Goal: Task Accomplishment & Management: Manage account settings

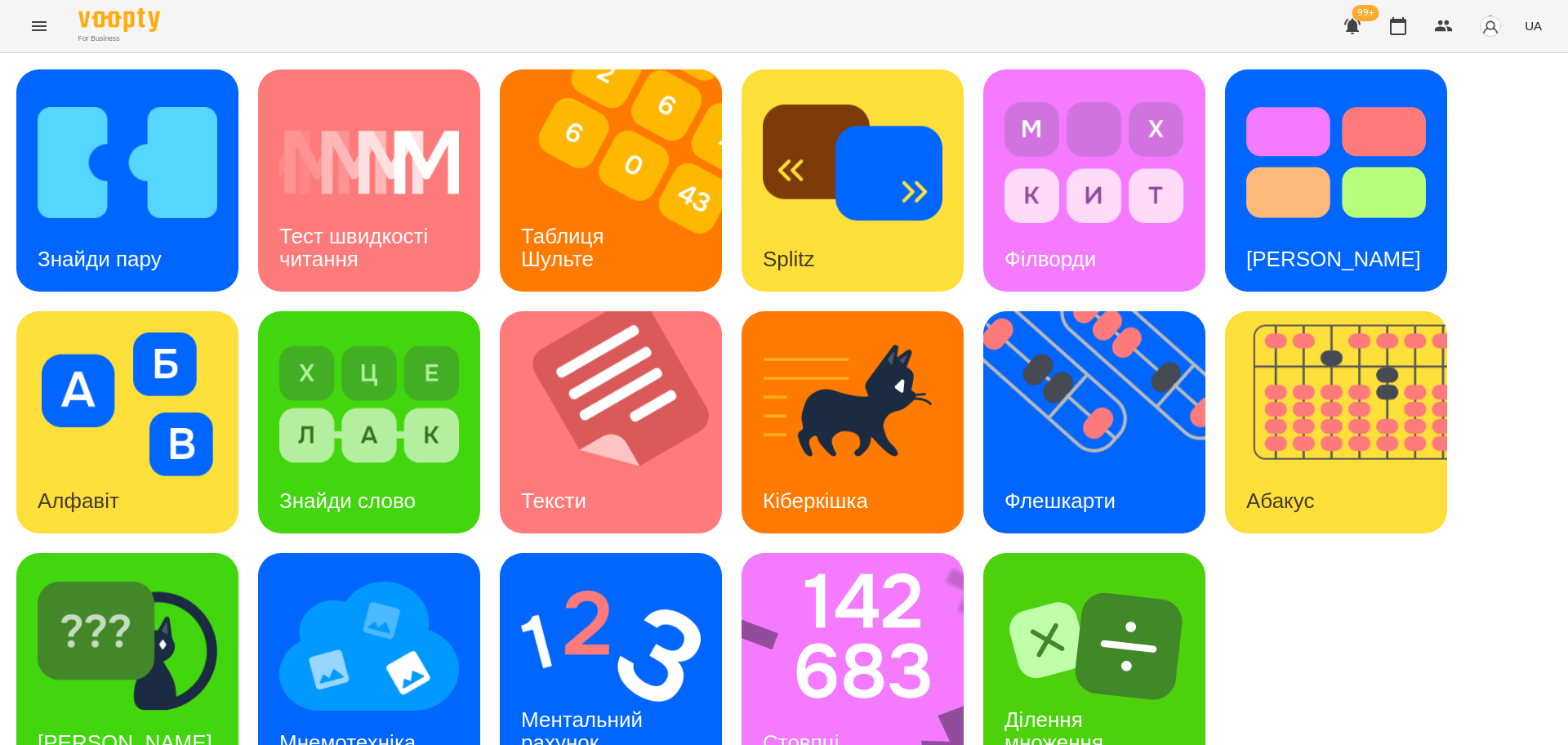
scroll to position [47, 0]
click at [1393, 28] on icon "button" at bounding box center [1399, 26] width 16 height 18
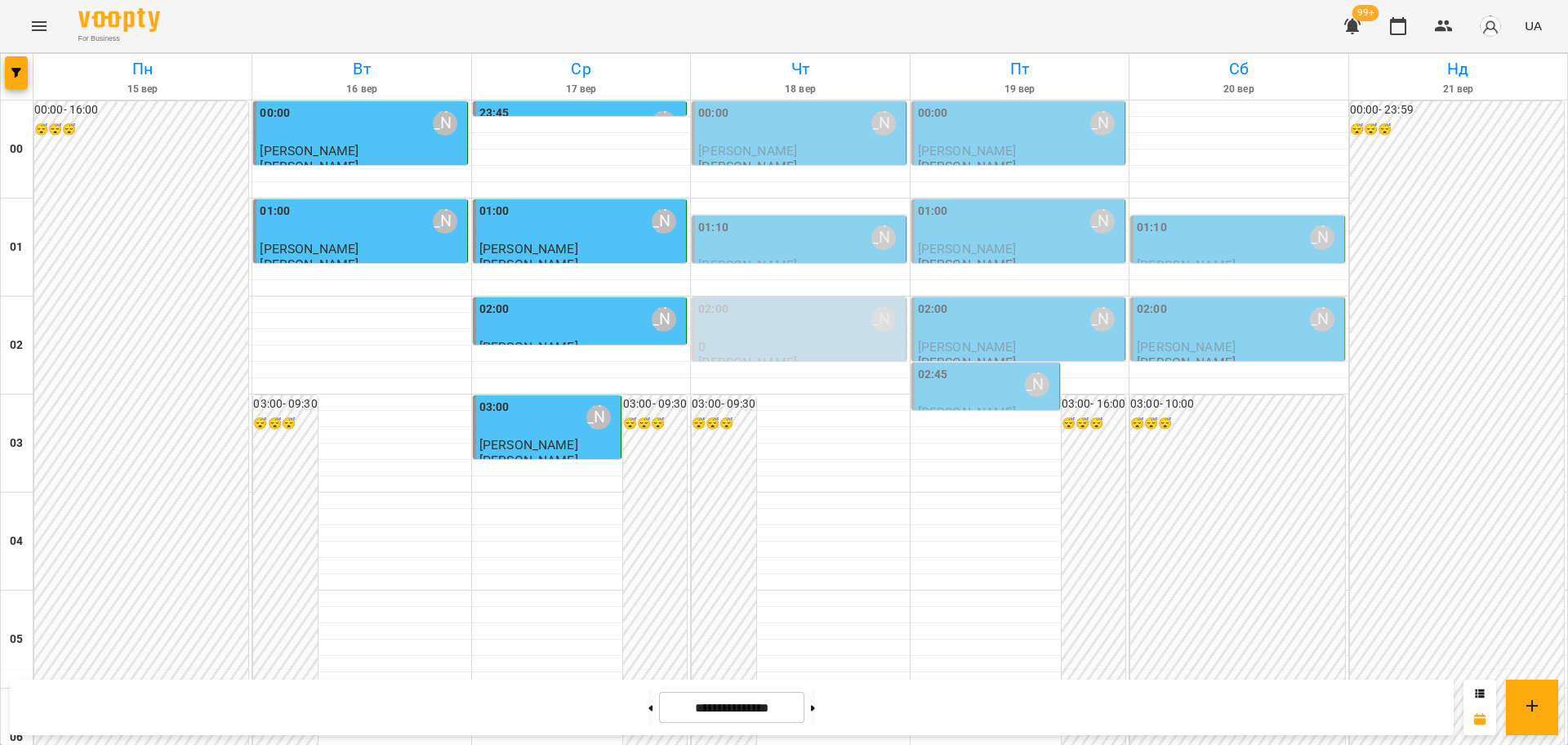
scroll to position [1783, 0]
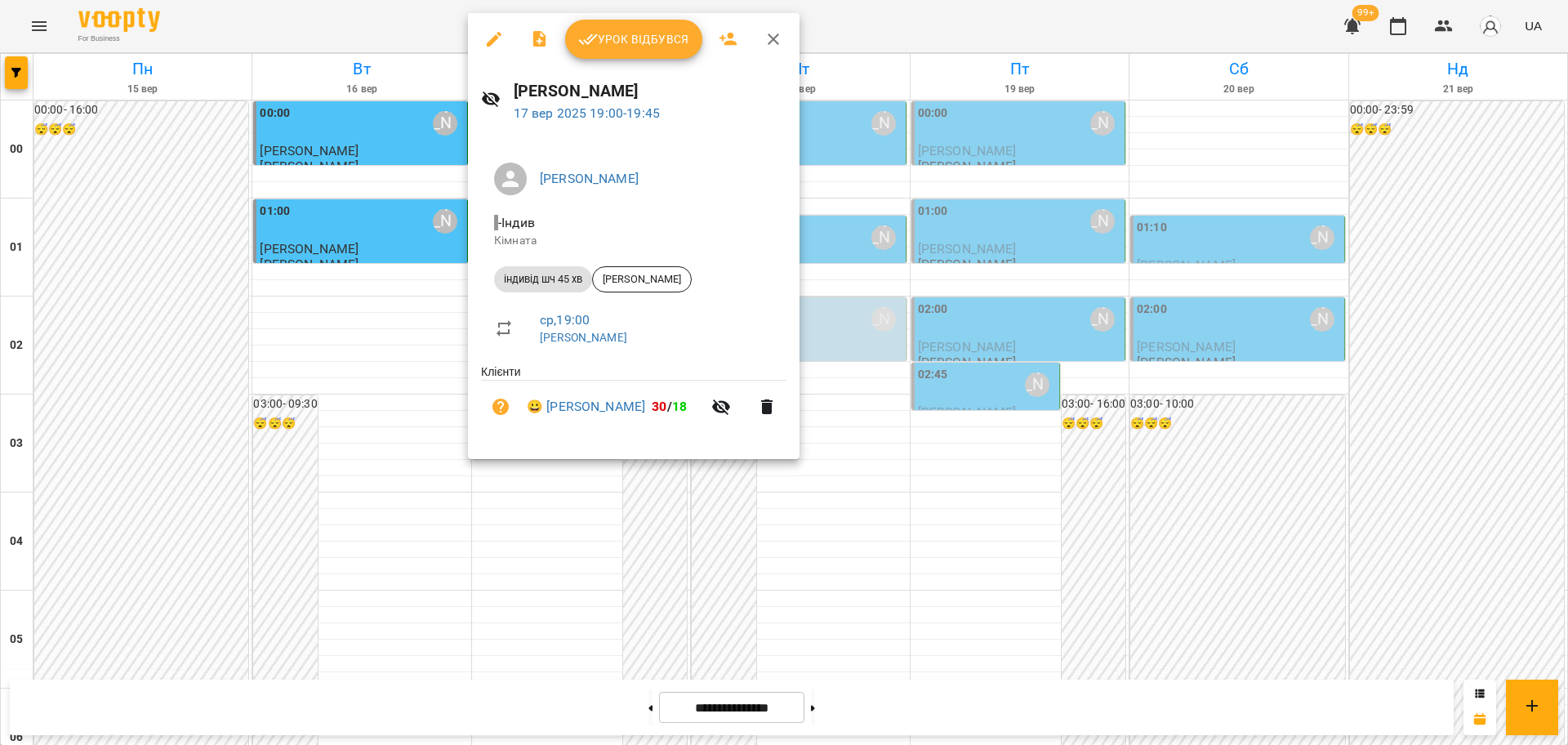
click at [674, 30] on span "Урок відбувся" at bounding box center [634, 39] width 111 height 20
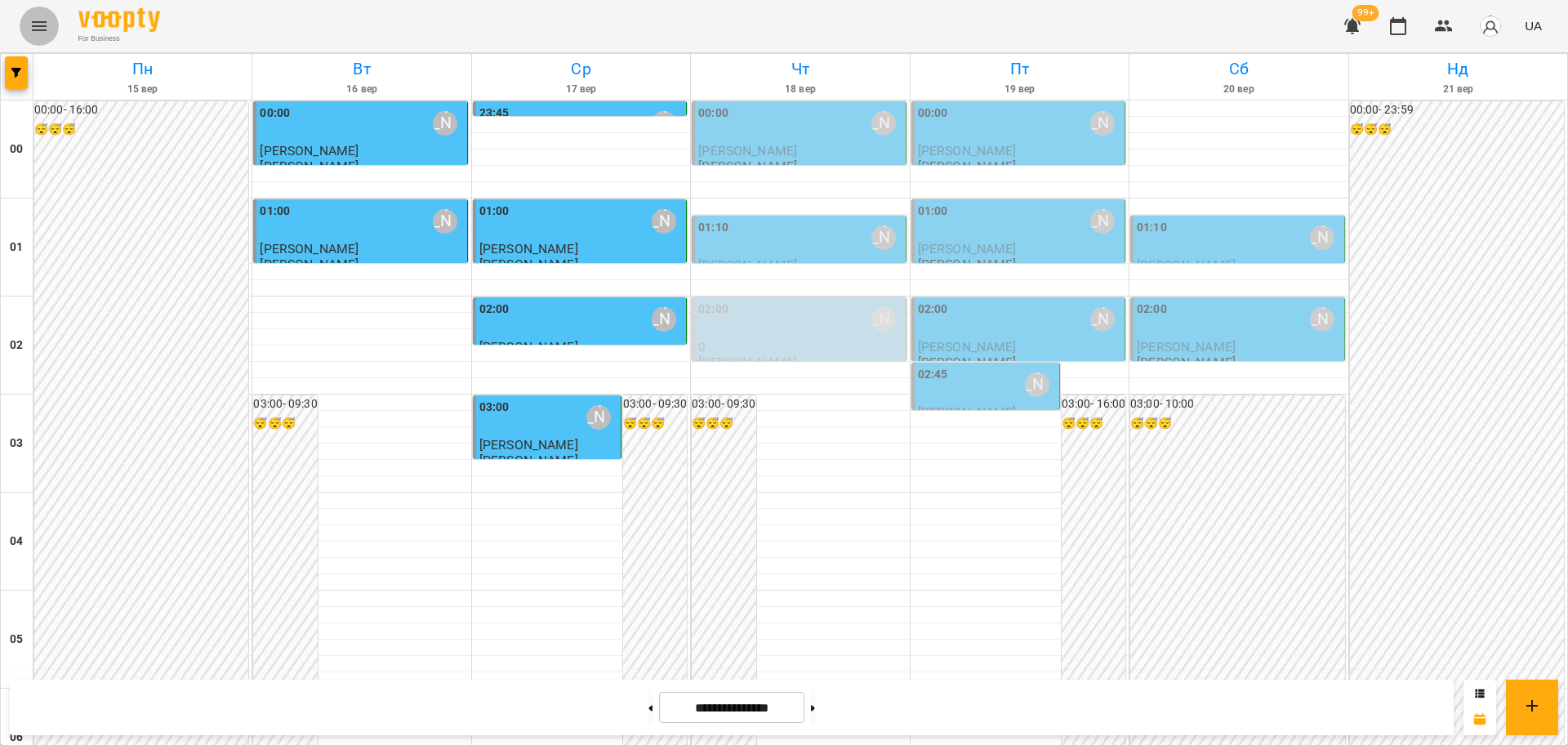
click at [34, 26] on icon "Menu" at bounding box center [39, 26] width 14 height 10
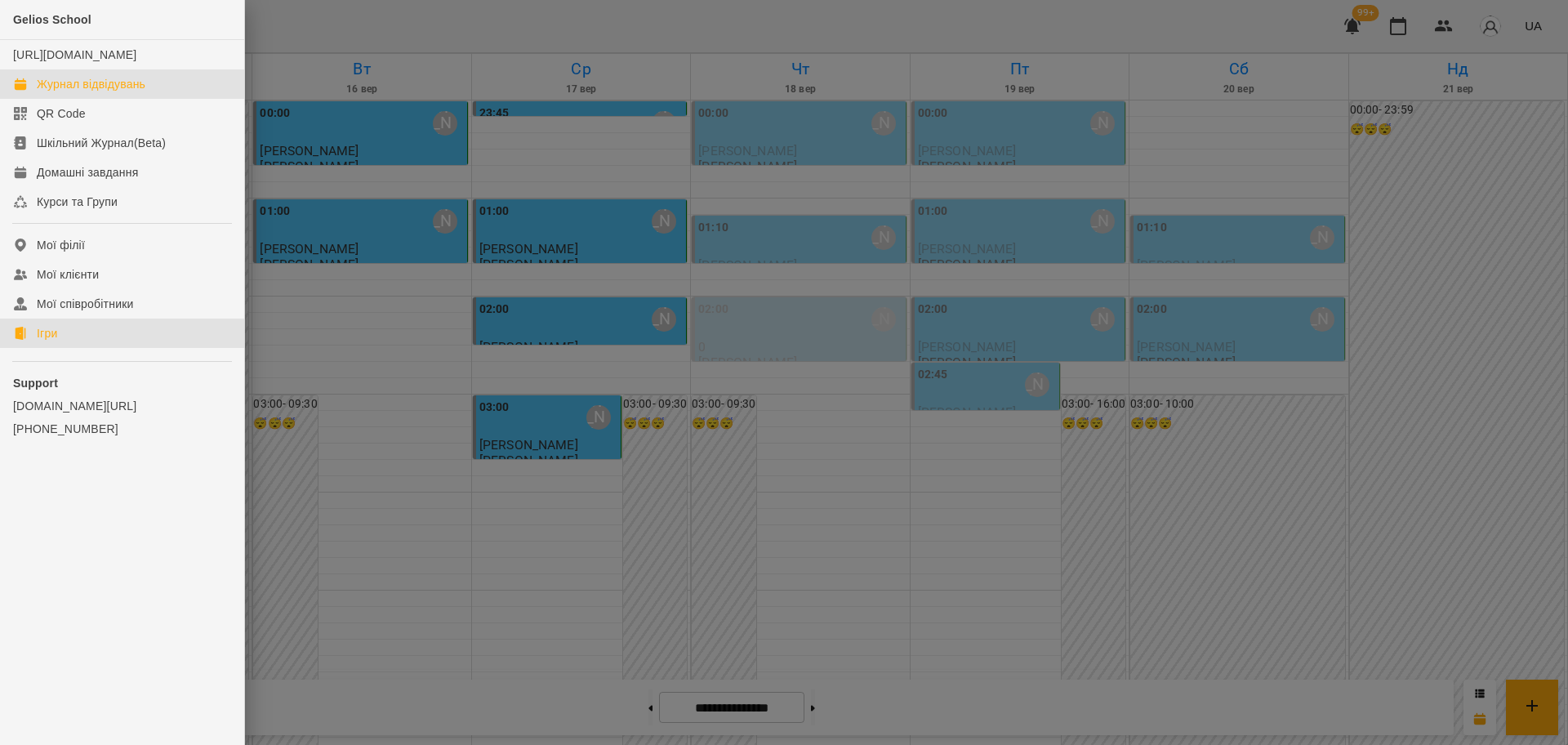
click at [42, 342] on div "Ігри" at bounding box center [47, 333] width 21 height 16
